Goal: Task Accomplishment & Management: Manage account settings

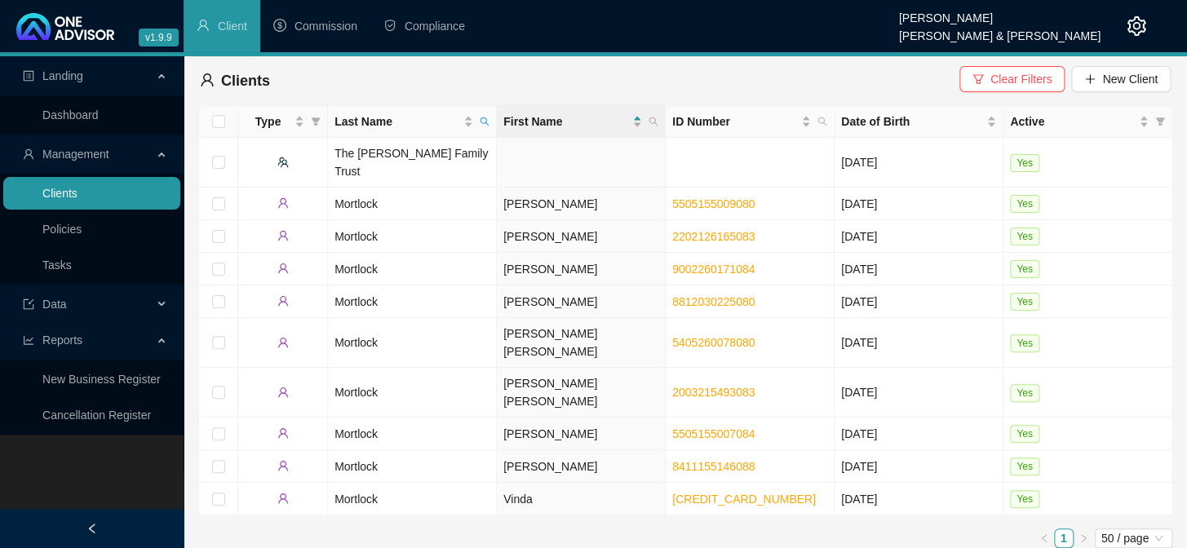
drag, startPoint x: 51, startPoint y: 192, endPoint x: 126, endPoint y: 130, distance: 97.4
click at [51, 191] on link "Clients" at bounding box center [59, 193] width 35 height 13
click at [486, 121] on icon "search" at bounding box center [484, 121] width 9 height 9
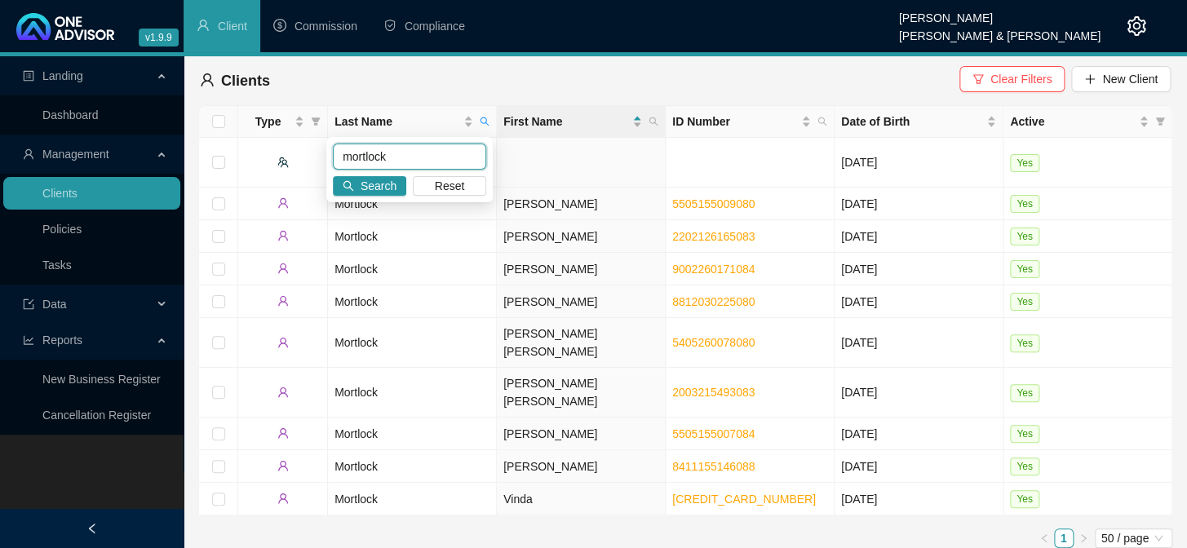
drag, startPoint x: 404, startPoint y: 164, endPoint x: 333, endPoint y: 145, distance: 74.2
click at [333, 145] on input "mortlock" at bounding box center [409, 157] width 153 height 26
type input "[PERSON_NAME]"
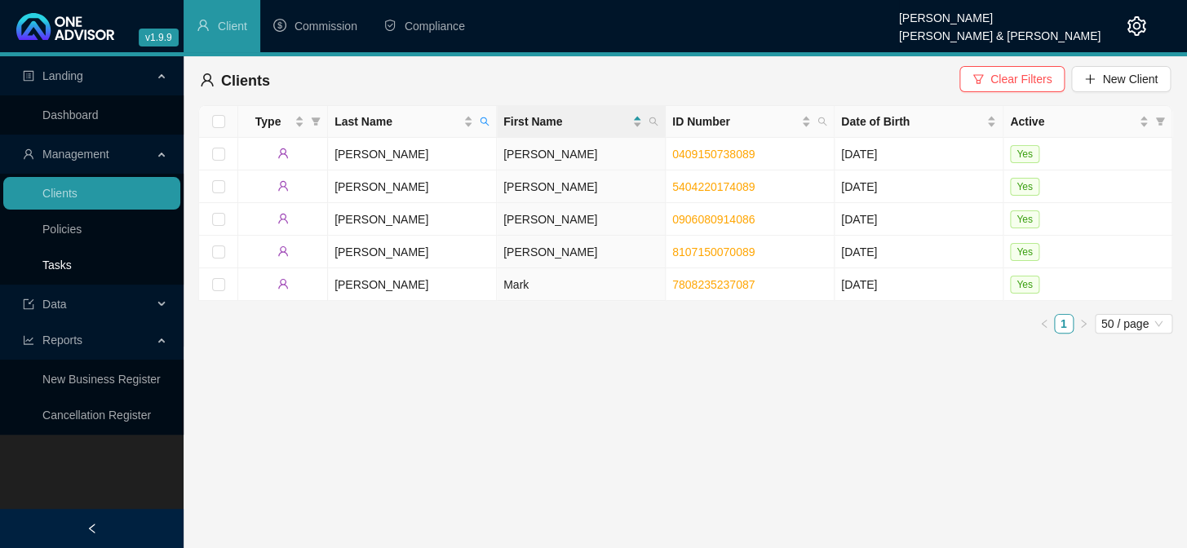
click at [72, 260] on link "Tasks" at bounding box center [56, 265] width 29 height 13
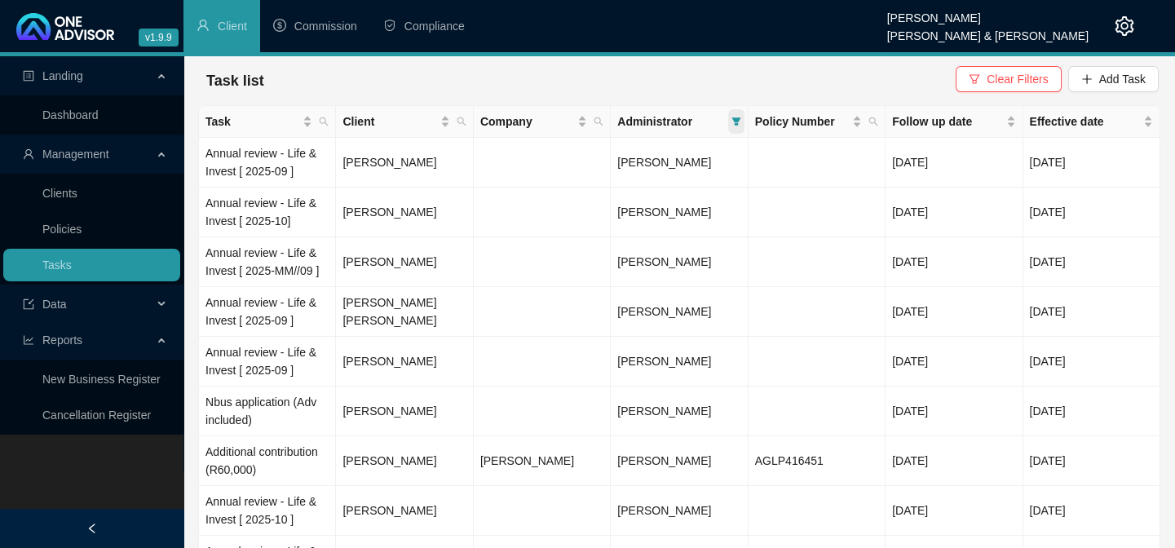
click at [738, 117] on icon "filter" at bounding box center [735, 121] width 9 height 8
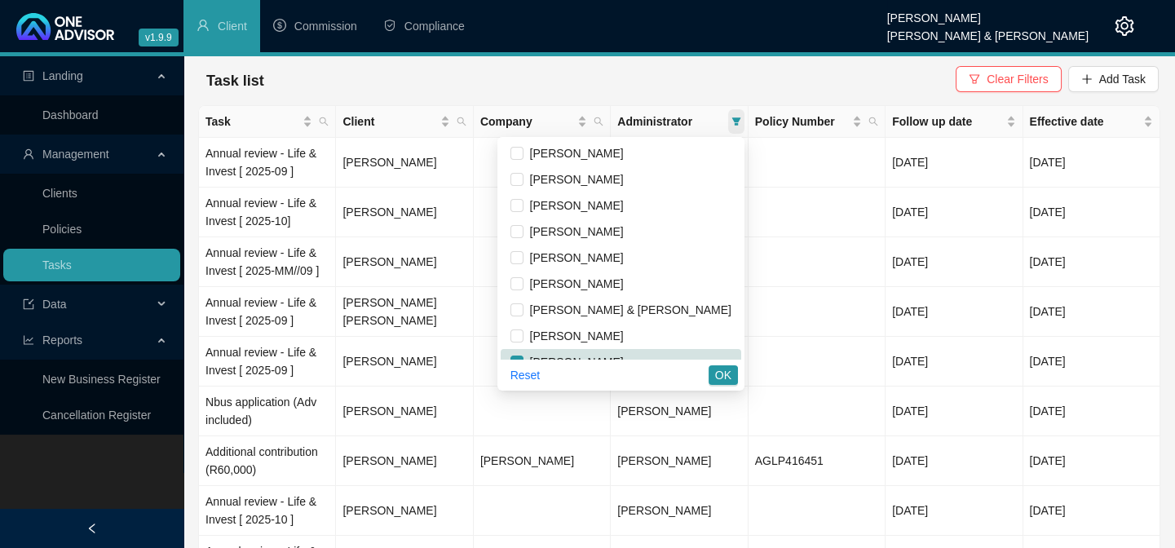
click at [740, 117] on icon "filter" at bounding box center [736, 122] width 10 height 10
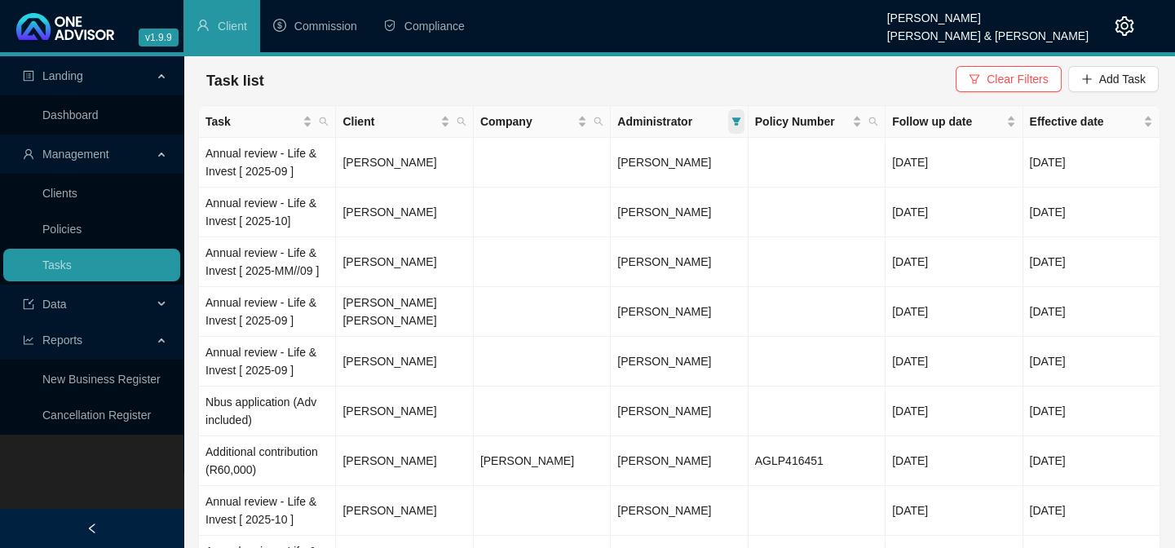
click at [740, 117] on icon "filter" at bounding box center [736, 122] width 10 height 10
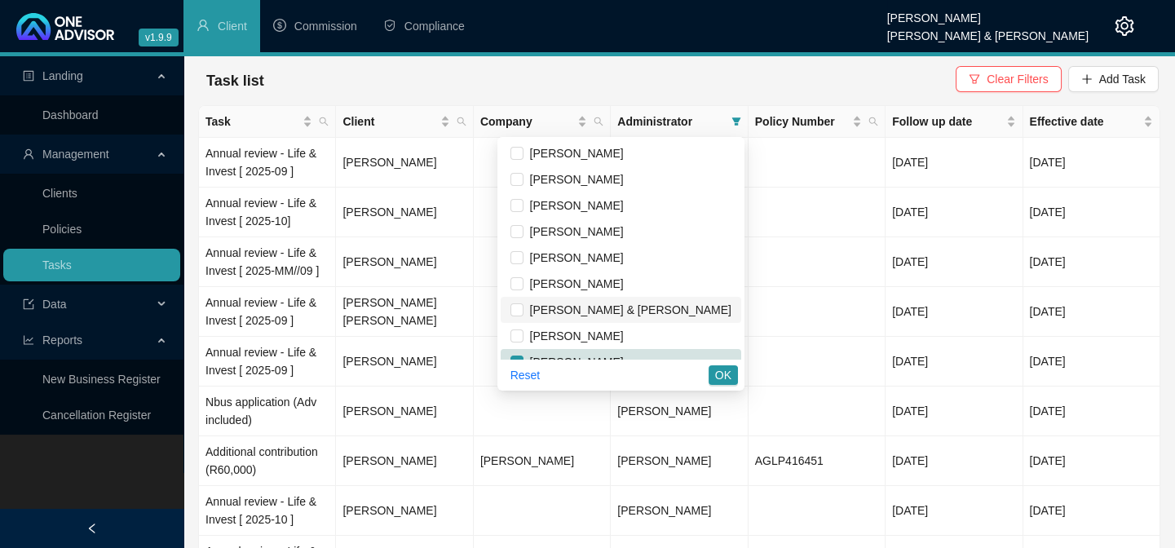
click at [616, 305] on span "[PERSON_NAME] & [PERSON_NAME]" at bounding box center [628, 309] width 208 height 13
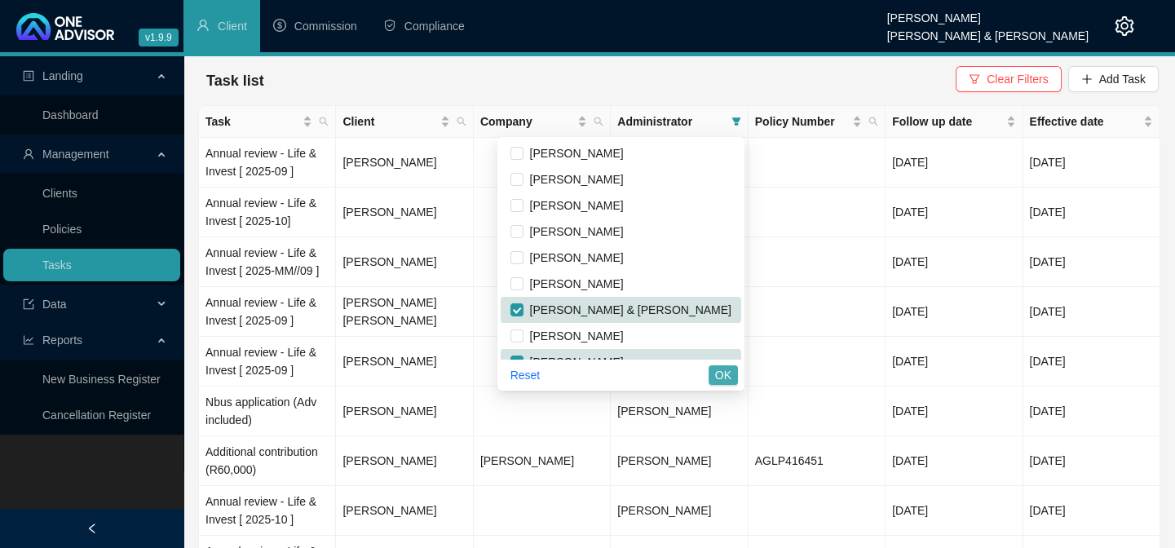
click at [717, 369] on span "OK" at bounding box center [723, 375] width 16 height 18
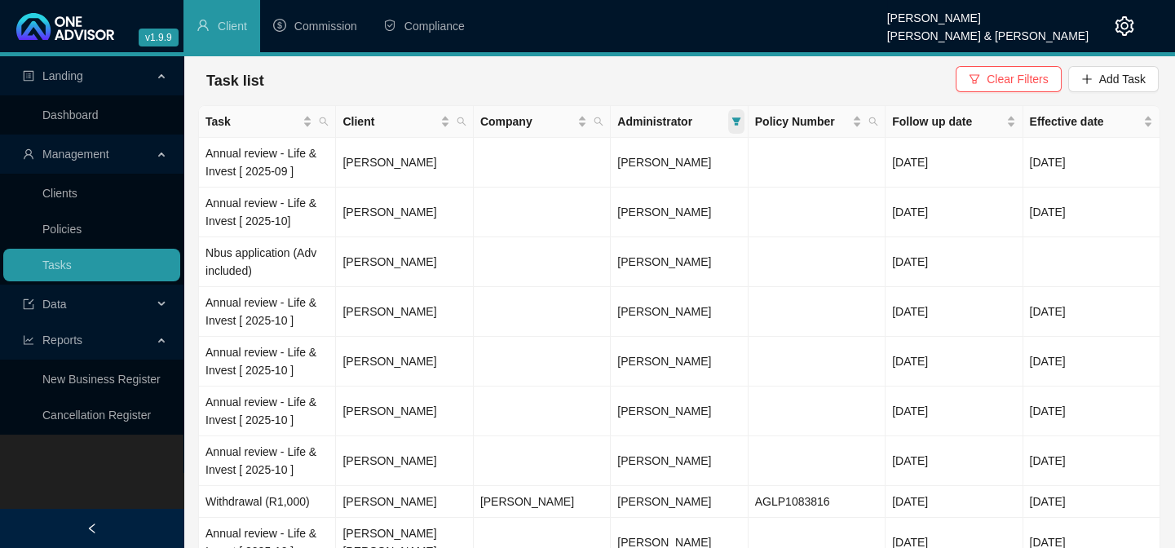
click at [737, 119] on icon "filter" at bounding box center [735, 121] width 9 height 8
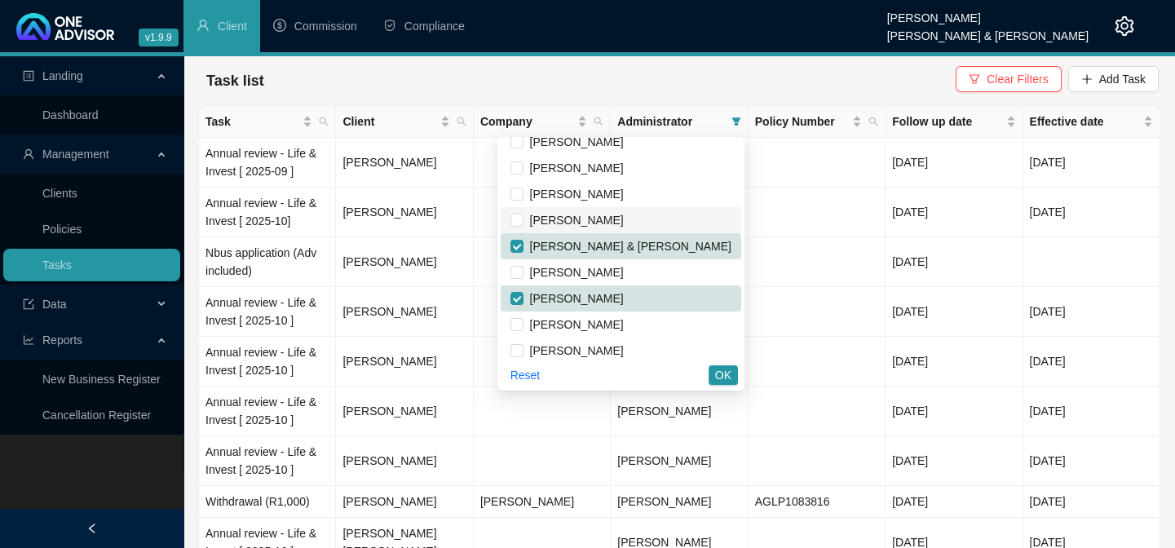
scroll to position [123, 0]
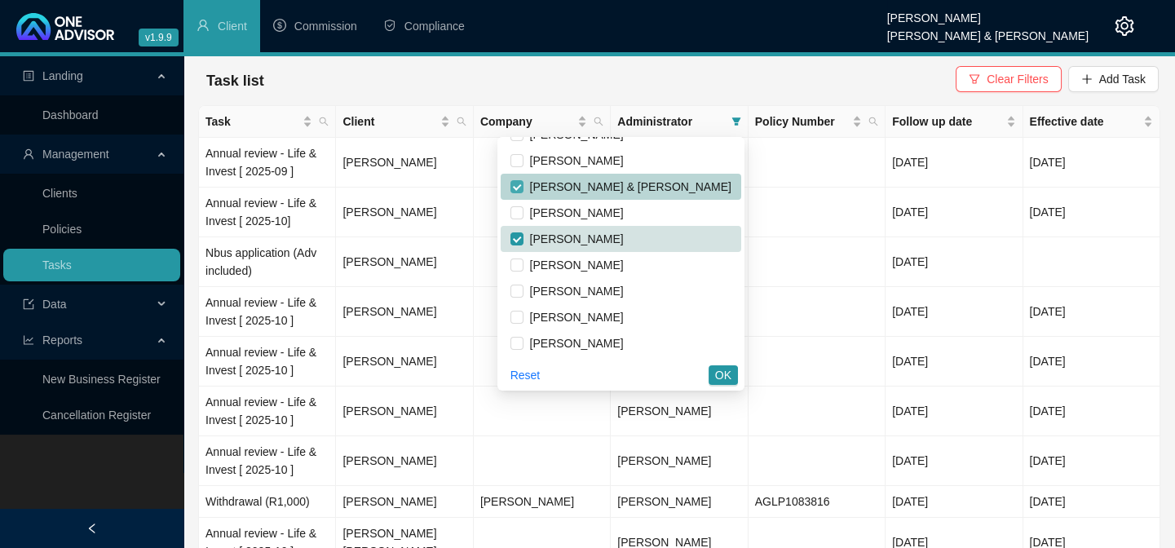
click at [524, 186] on input "checkbox" at bounding box center [516, 186] width 13 height 13
checkbox input "false"
